Goal: Check status

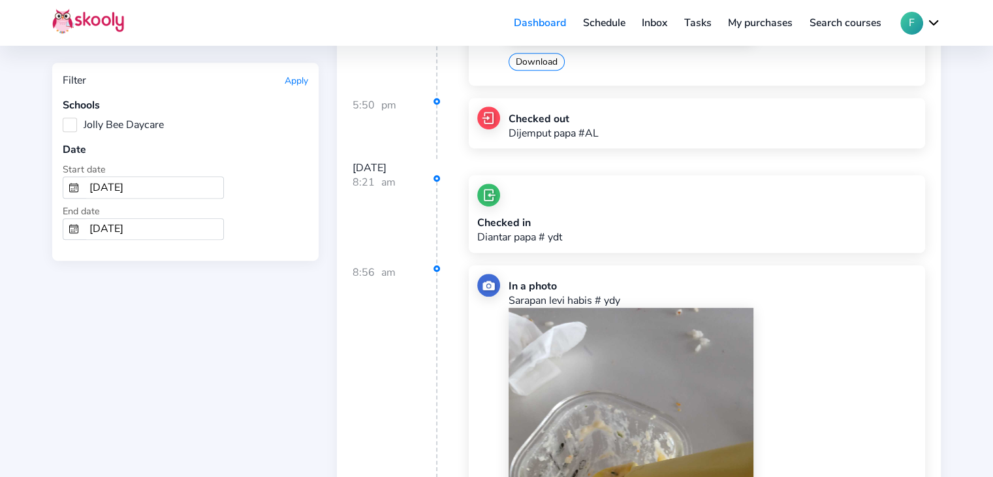
scroll to position [5810, 0]
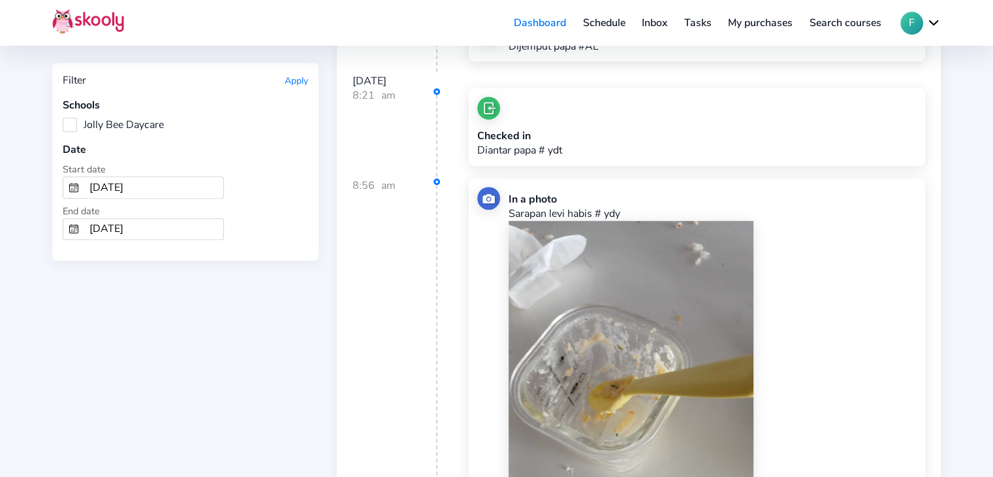
click at [115, 24] on img at bounding box center [88, 20] width 72 height 25
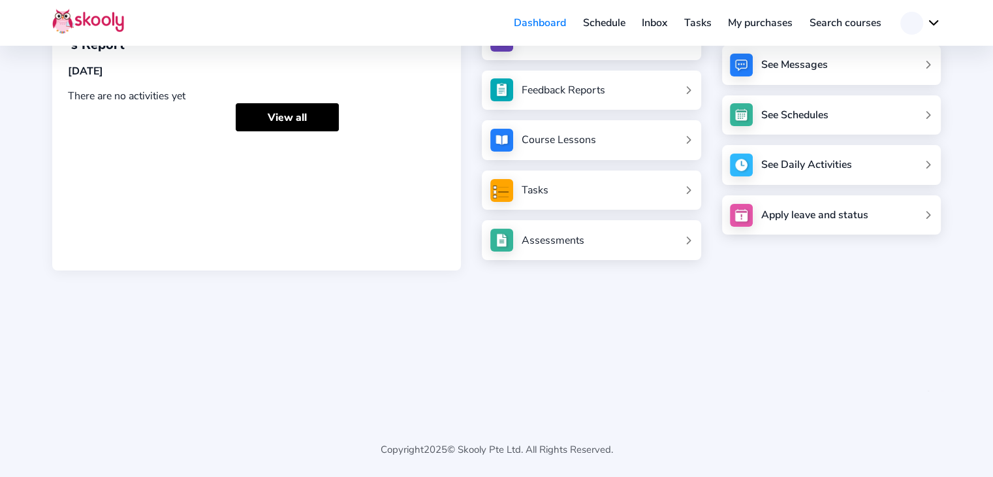
scroll to position [86, 0]
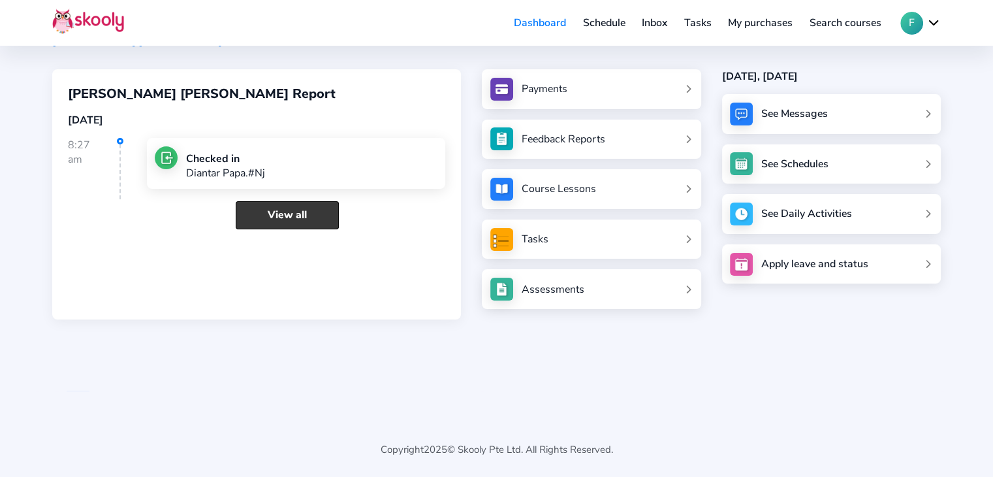
click at [308, 219] on link "View all" at bounding box center [287, 215] width 103 height 28
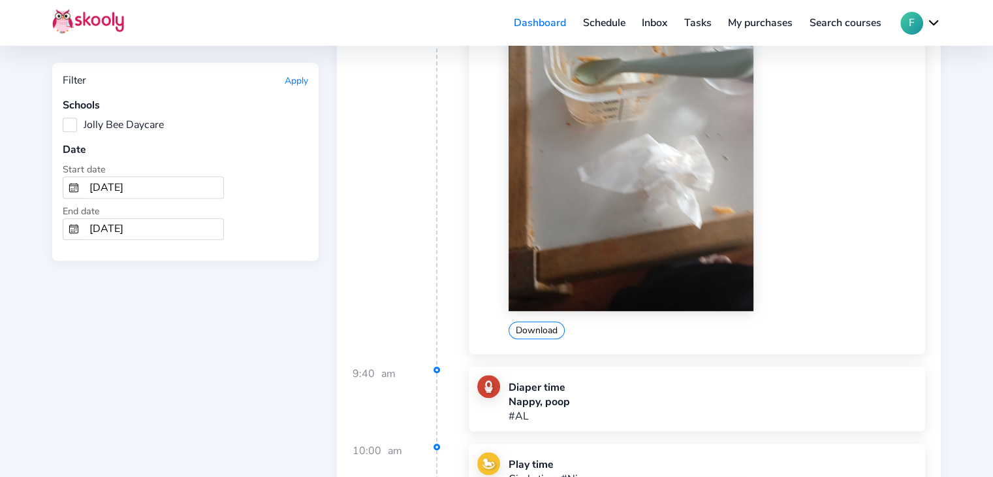
scroll to position [588, 0]
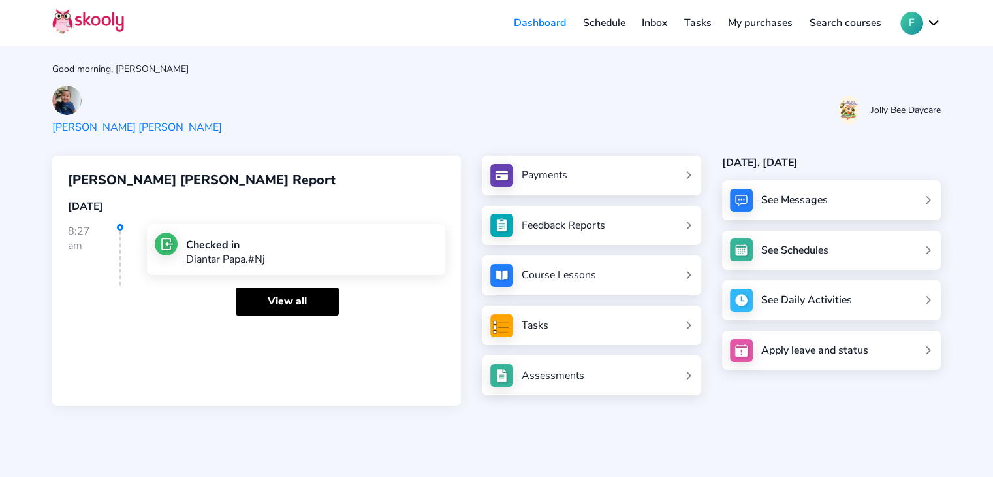
scroll to position [86, 0]
